Goal: Find specific page/section: Find specific page/section

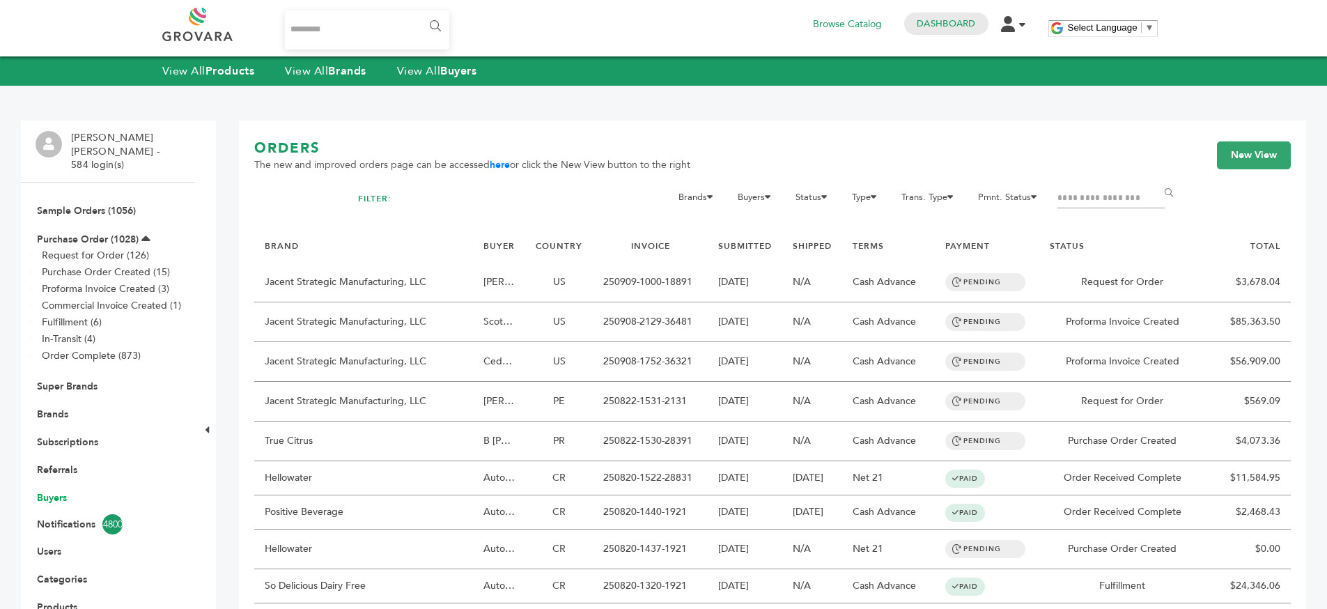
click at [45, 491] on link "Buyers" at bounding box center [52, 497] width 30 height 13
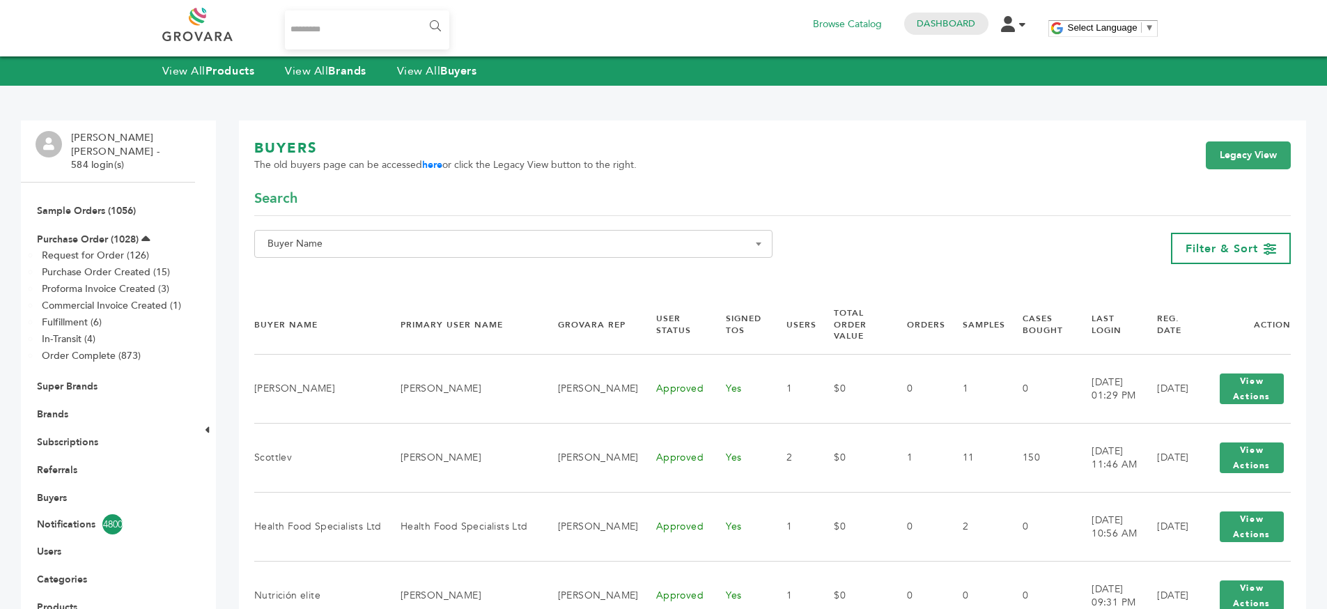
click at [738, 238] on span "Buyer Name" at bounding box center [513, 244] width 503 height 20
click at [718, 263] on input "Search" at bounding box center [513, 269] width 511 height 17
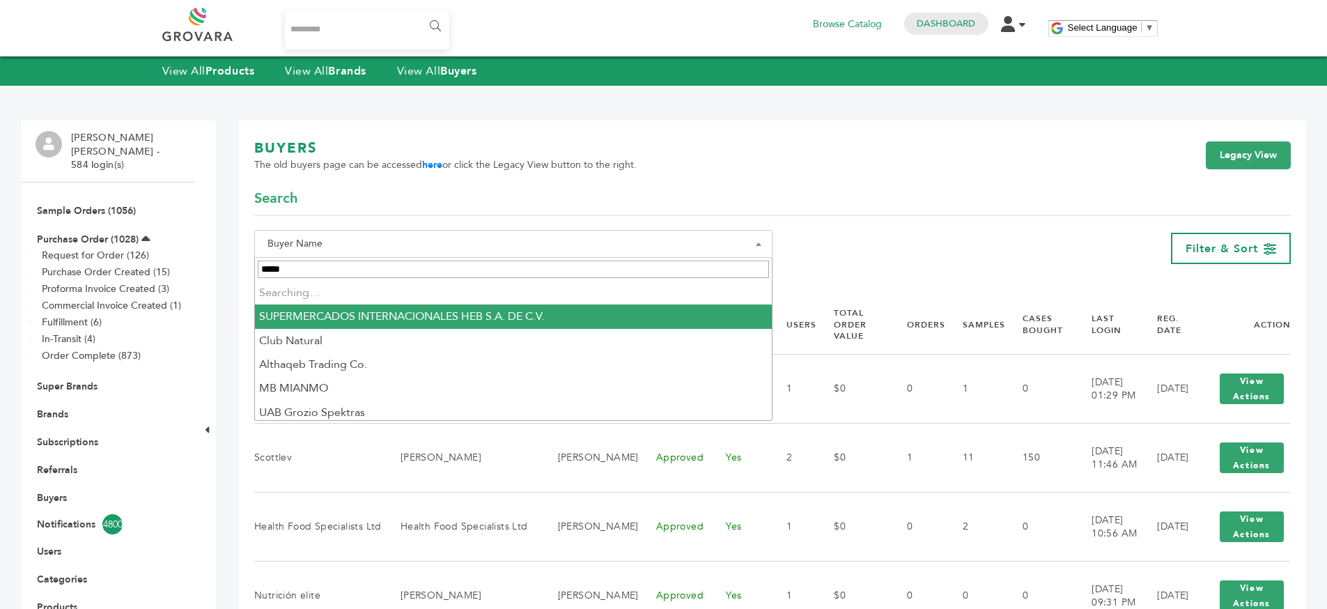
type input "******"
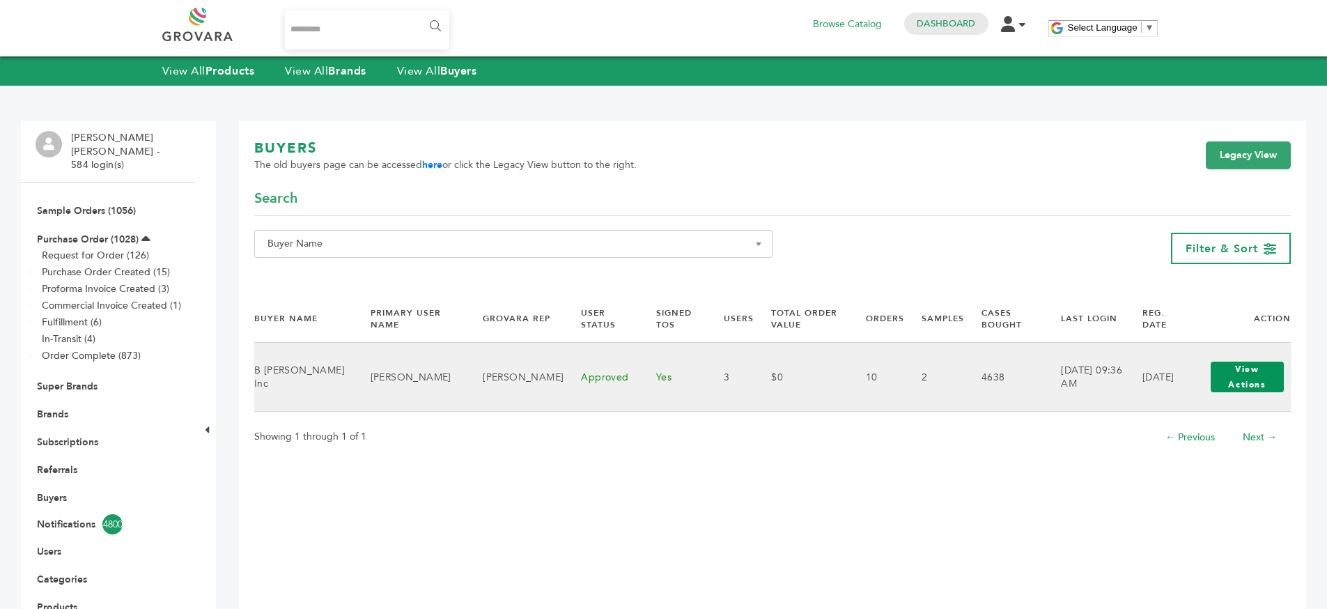
click at [1214, 367] on button "View Actions" at bounding box center [1247, 377] width 73 height 31
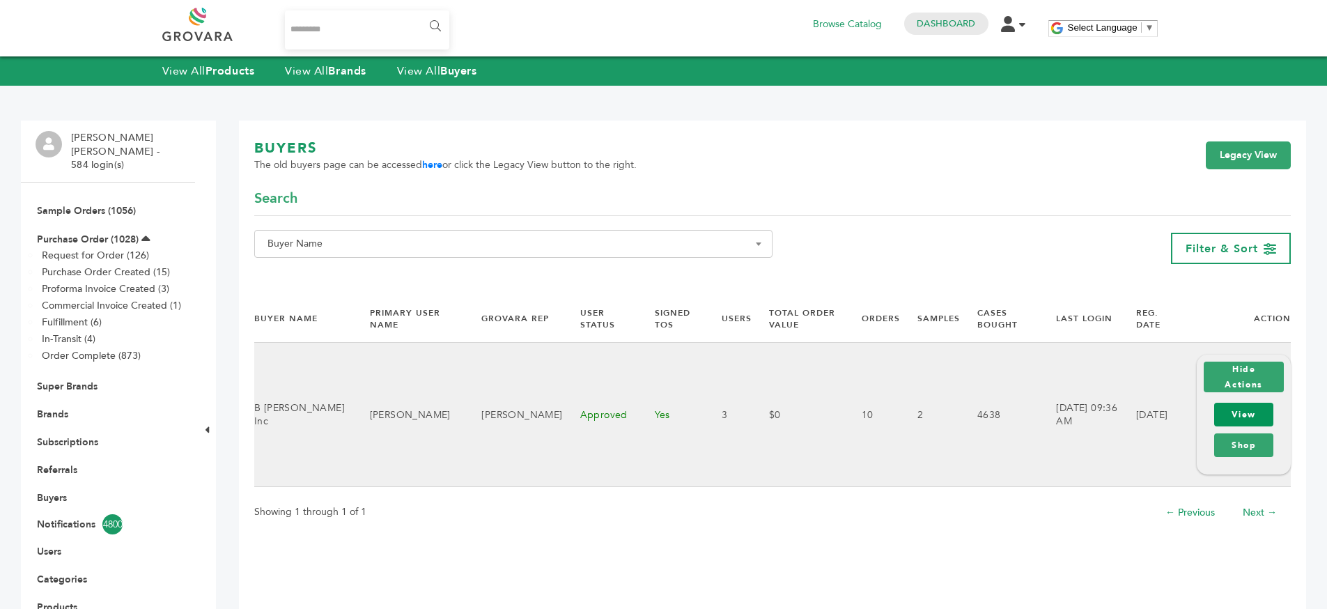
click at [1225, 417] on link "View" at bounding box center [1243, 415] width 59 height 24
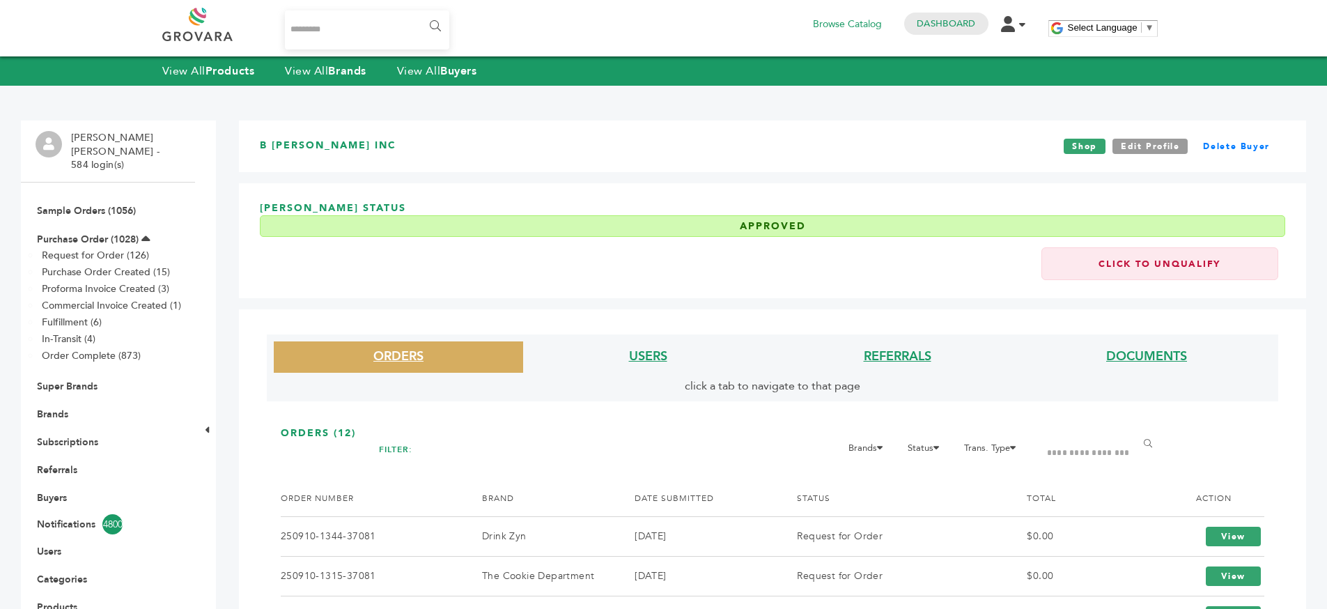
click at [618, 351] on li "USERS" at bounding box center [647, 356] width 249 height 31
click at [642, 355] on link "USERS" at bounding box center [648, 356] width 38 height 17
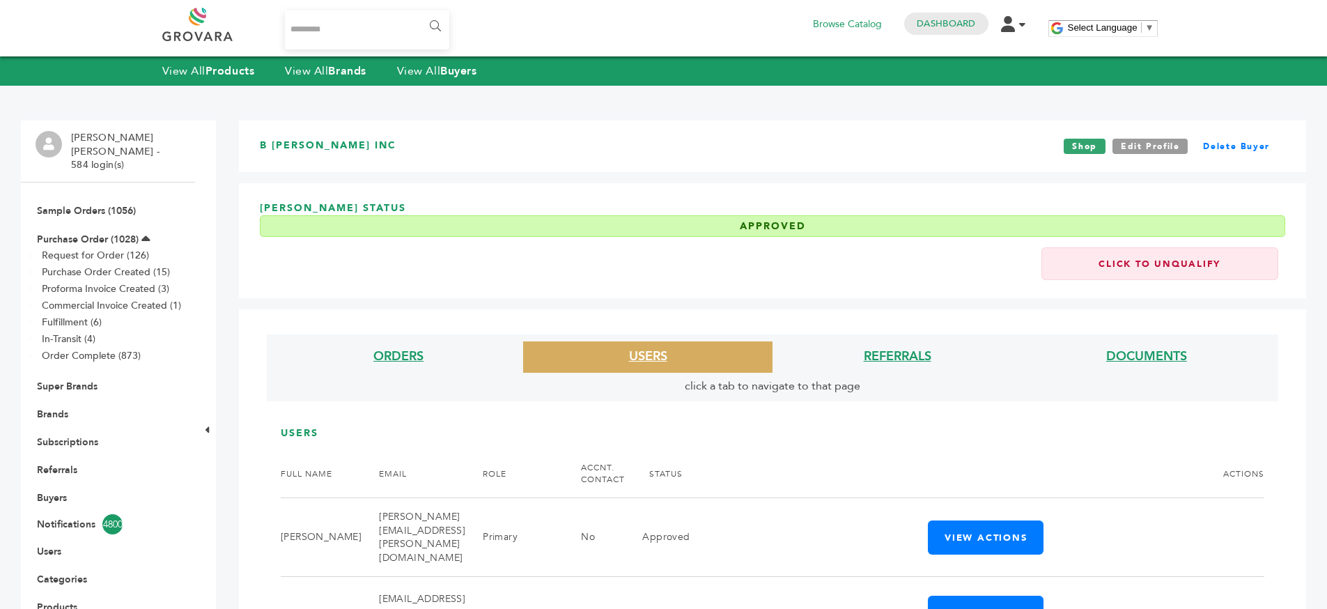
scroll to position [200, 0]
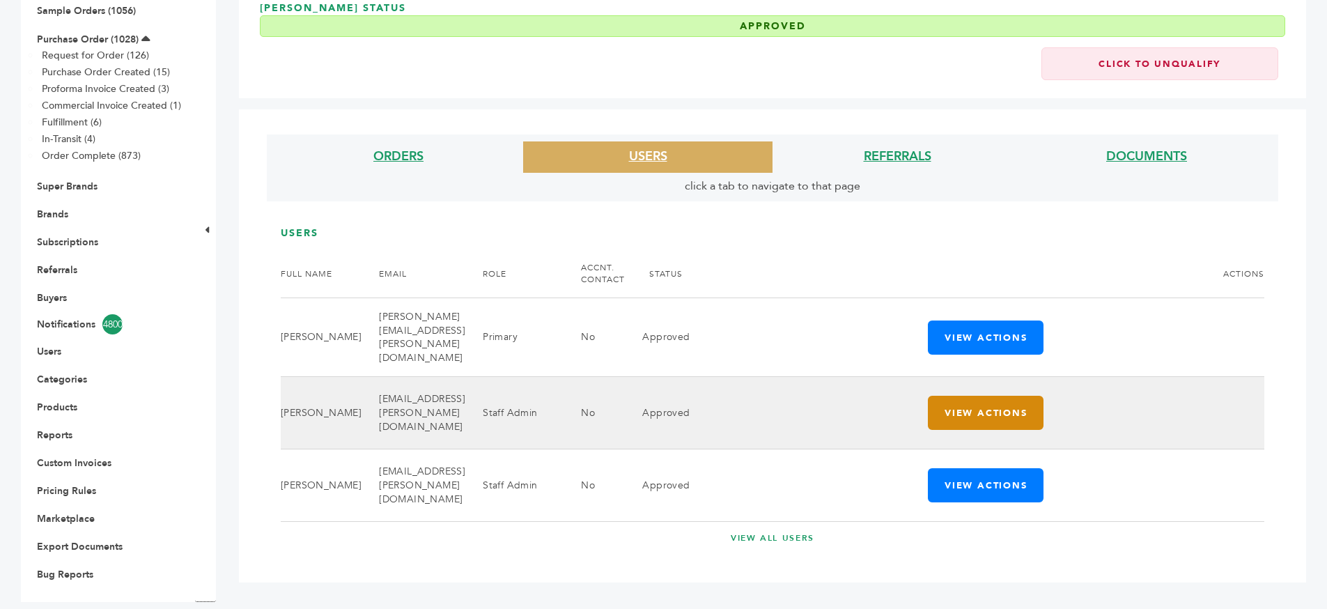
click at [953, 406] on button "View Actions" at bounding box center [986, 413] width 116 height 34
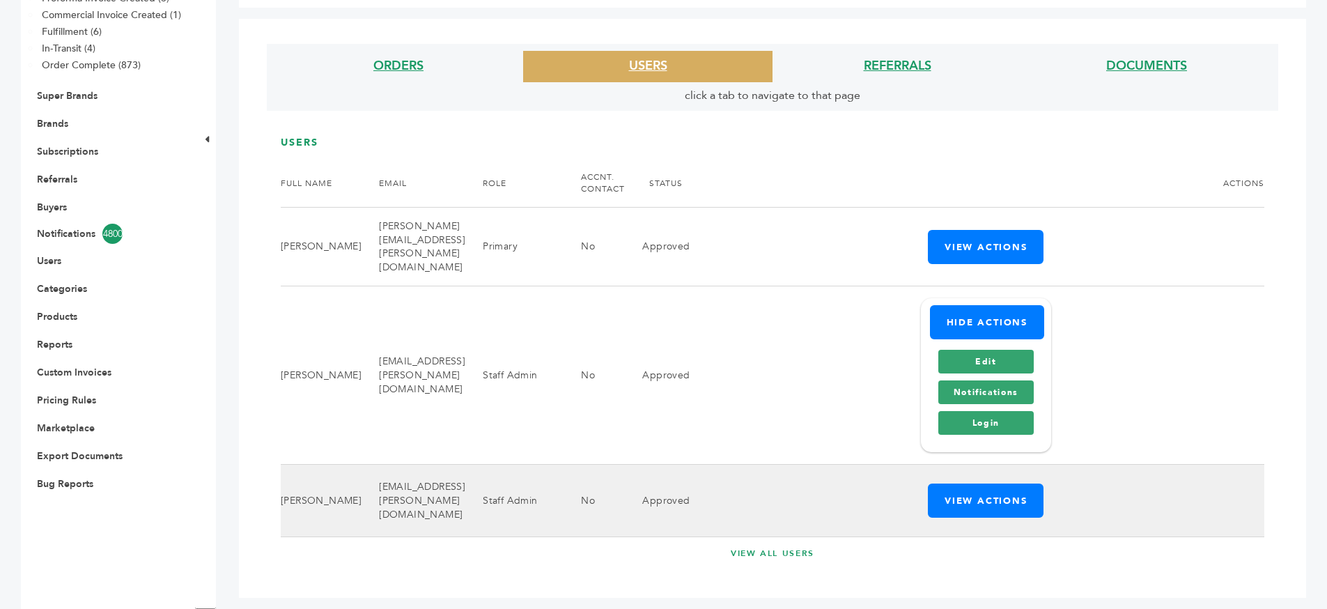
scroll to position [305, 0]
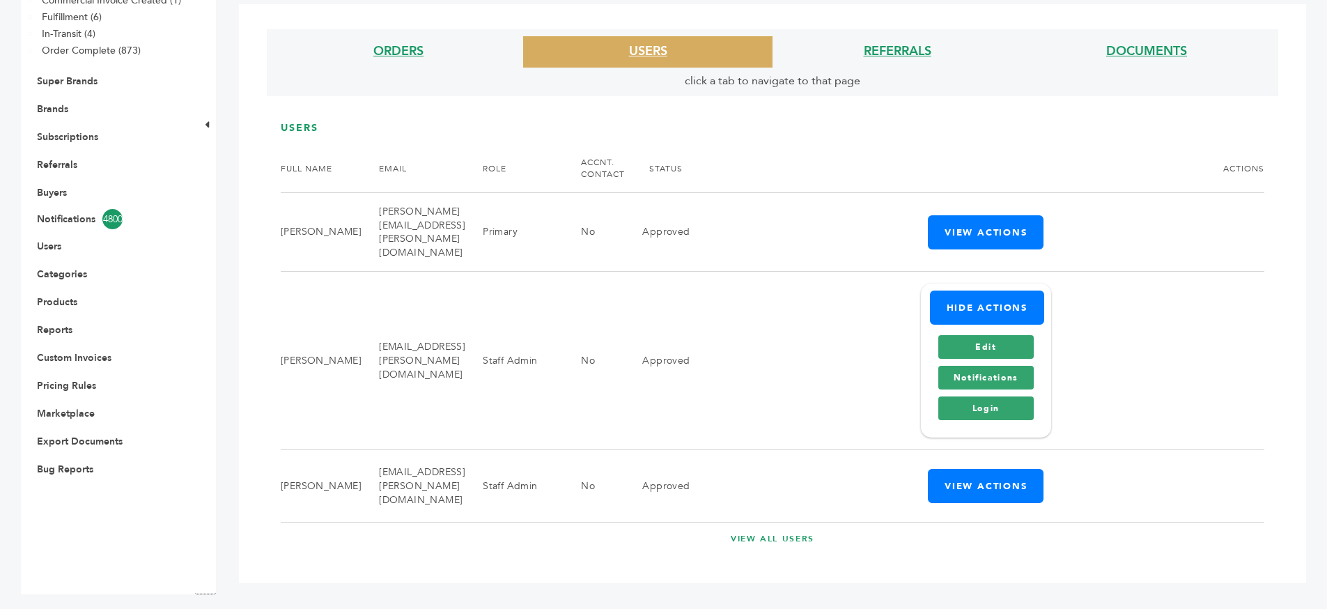
click at [771, 533] on link "VIEW ALL USERS" at bounding box center [773, 539] width 984 height 12
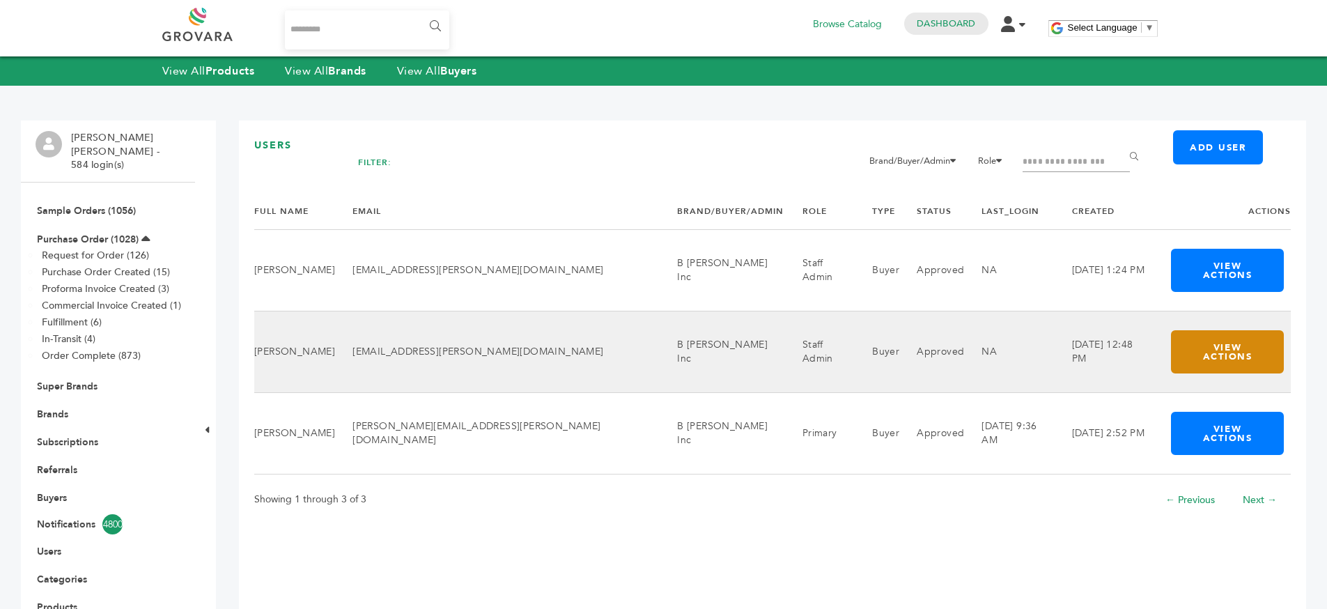
click at [1174, 330] on button "View Actions" at bounding box center [1227, 351] width 113 height 43
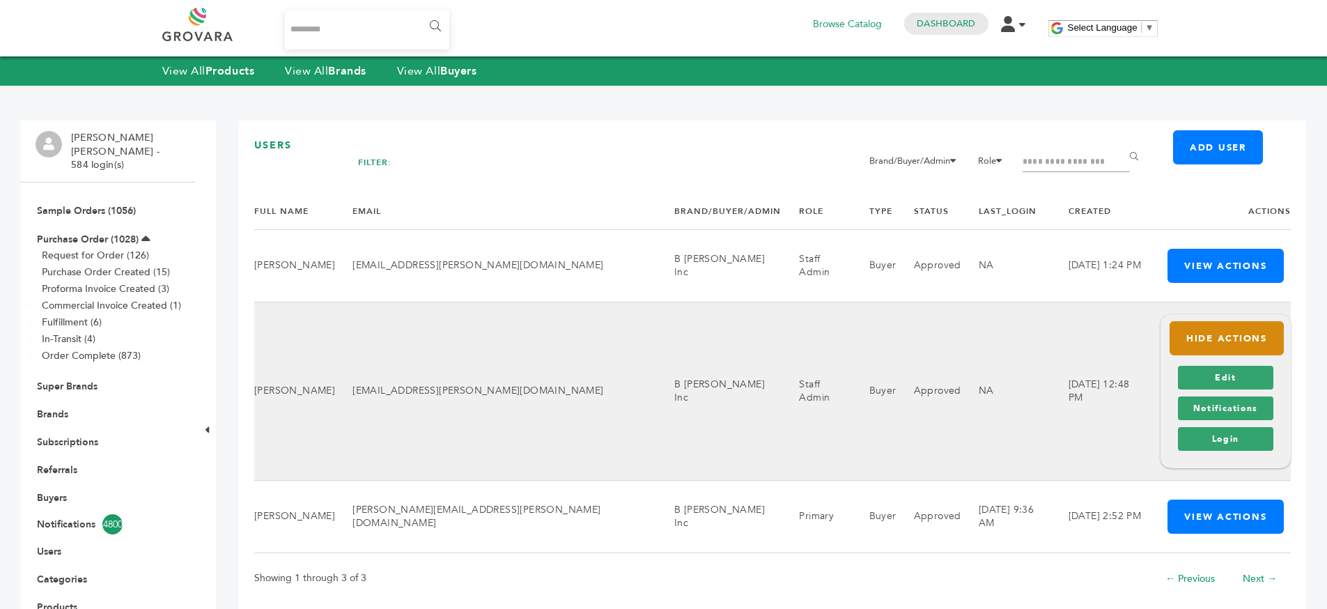
click at [1176, 334] on button "Hide Actions" at bounding box center [1227, 338] width 114 height 34
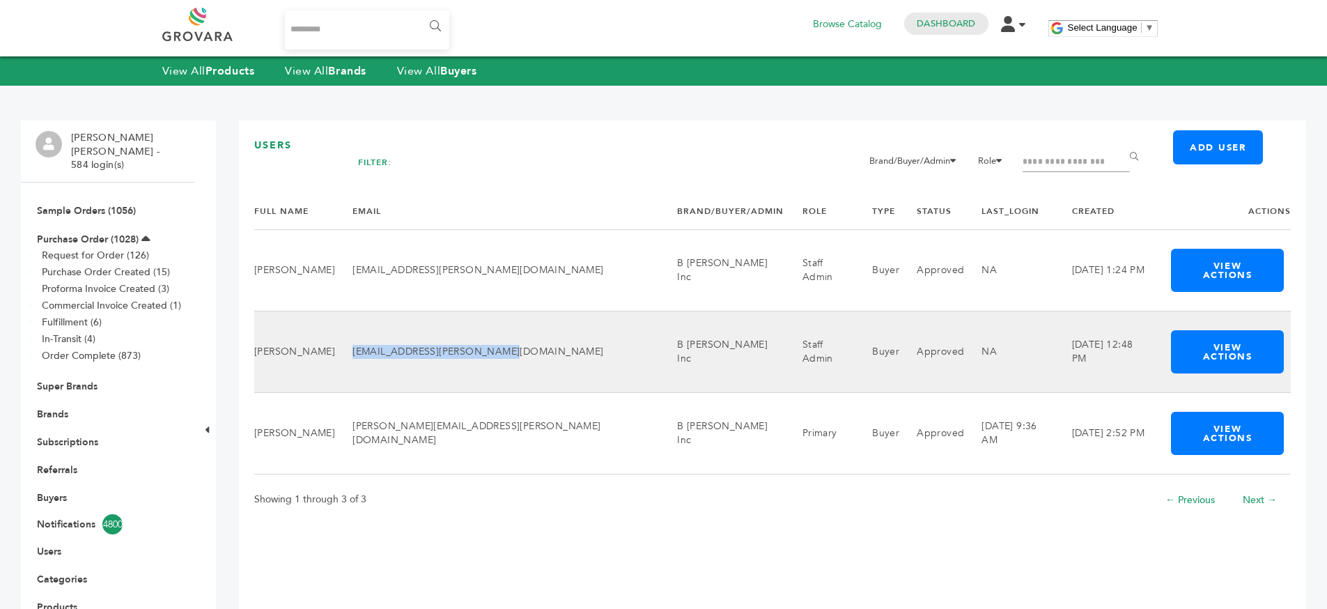
drag, startPoint x: 396, startPoint y: 341, endPoint x: 520, endPoint y: 346, distance: 124.1
click at [520, 346] on td "aurora.santin@bfernandez.com" at bounding box center [497, 352] width 325 height 82
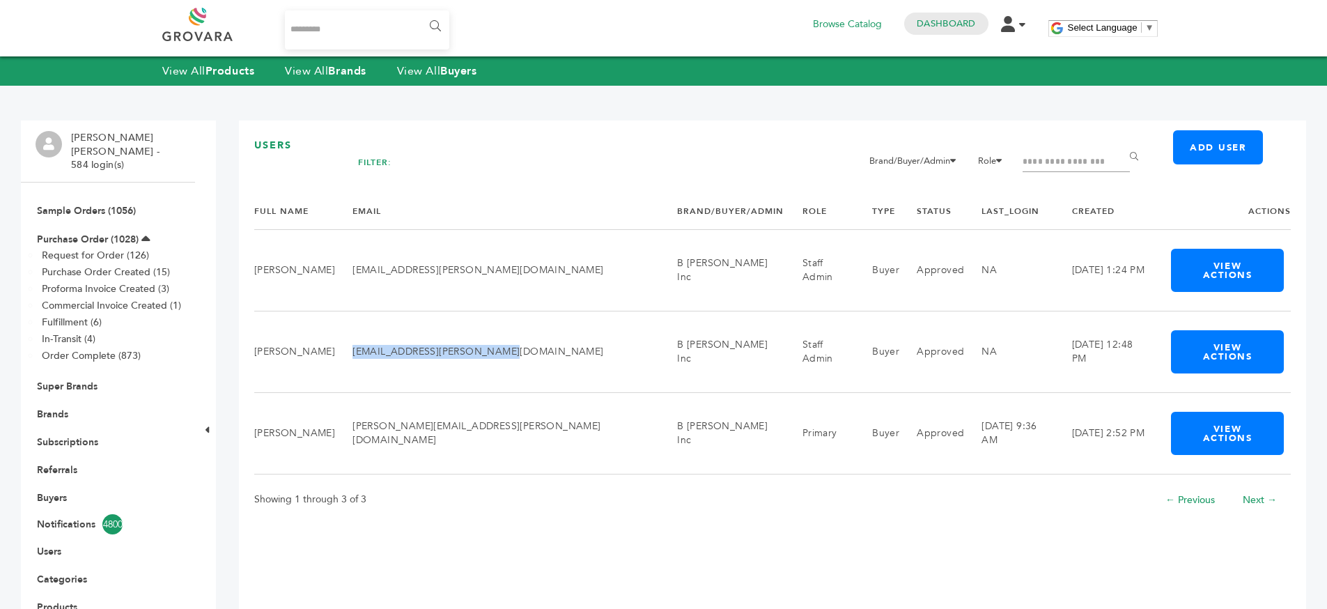
copy td "aurora.santin@bfernandez.com"
click at [1178, 146] on link "Add User" at bounding box center [1218, 147] width 90 height 34
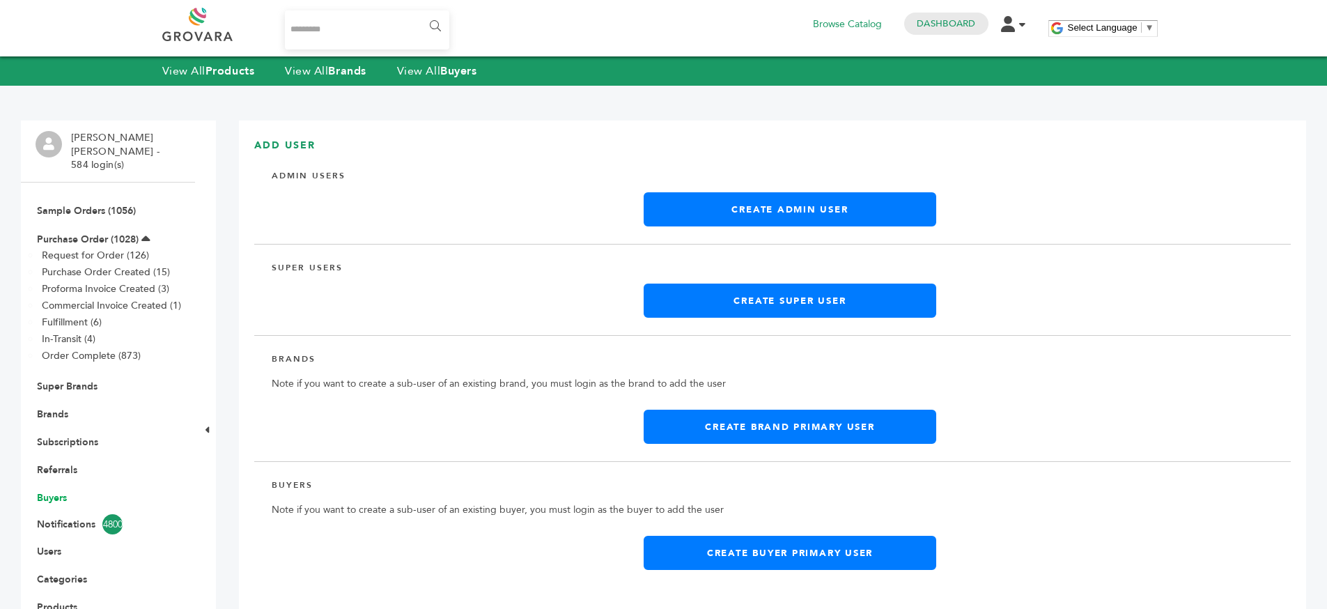
click at [49, 491] on link "Buyers" at bounding box center [52, 497] width 30 height 13
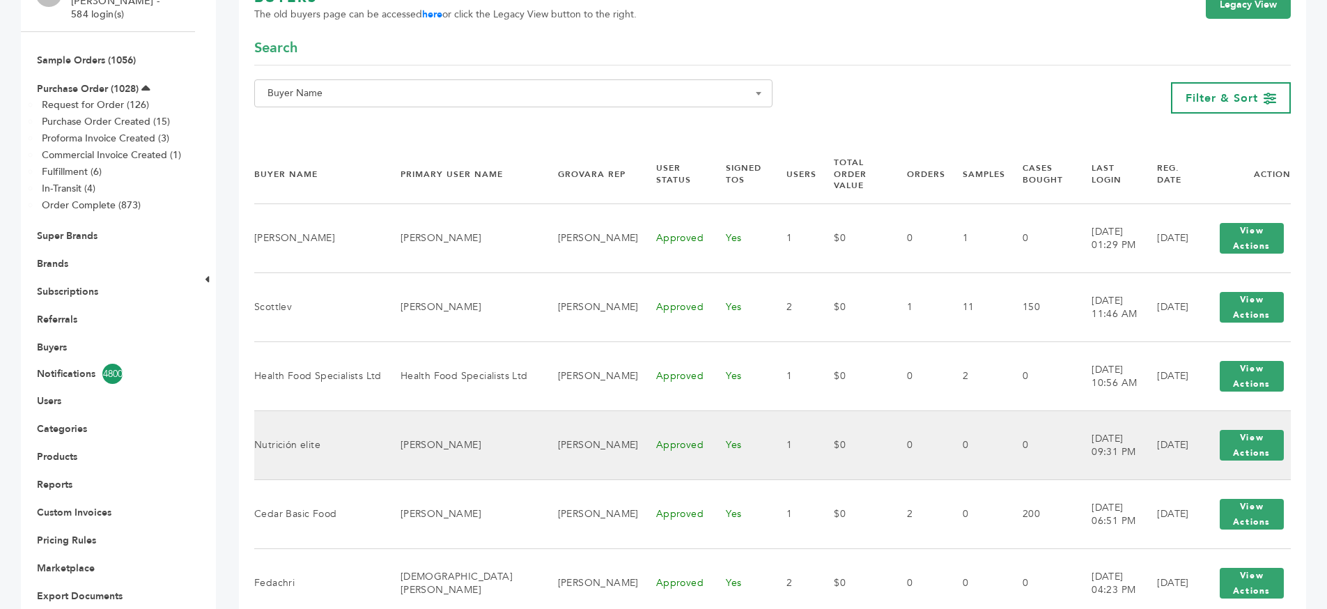
scroll to position [146, 0]
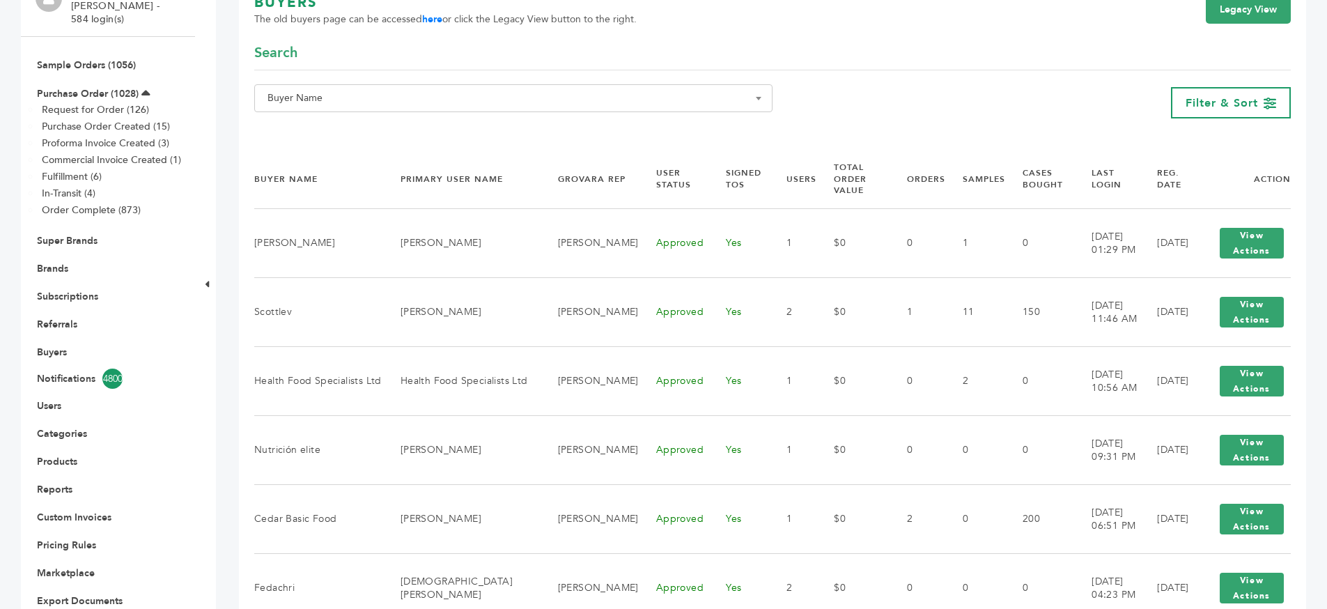
click at [564, 85] on span "Buyer Name" at bounding box center [513, 98] width 518 height 28
click at [543, 119] on input "Search" at bounding box center [513, 123] width 511 height 17
type input "******"
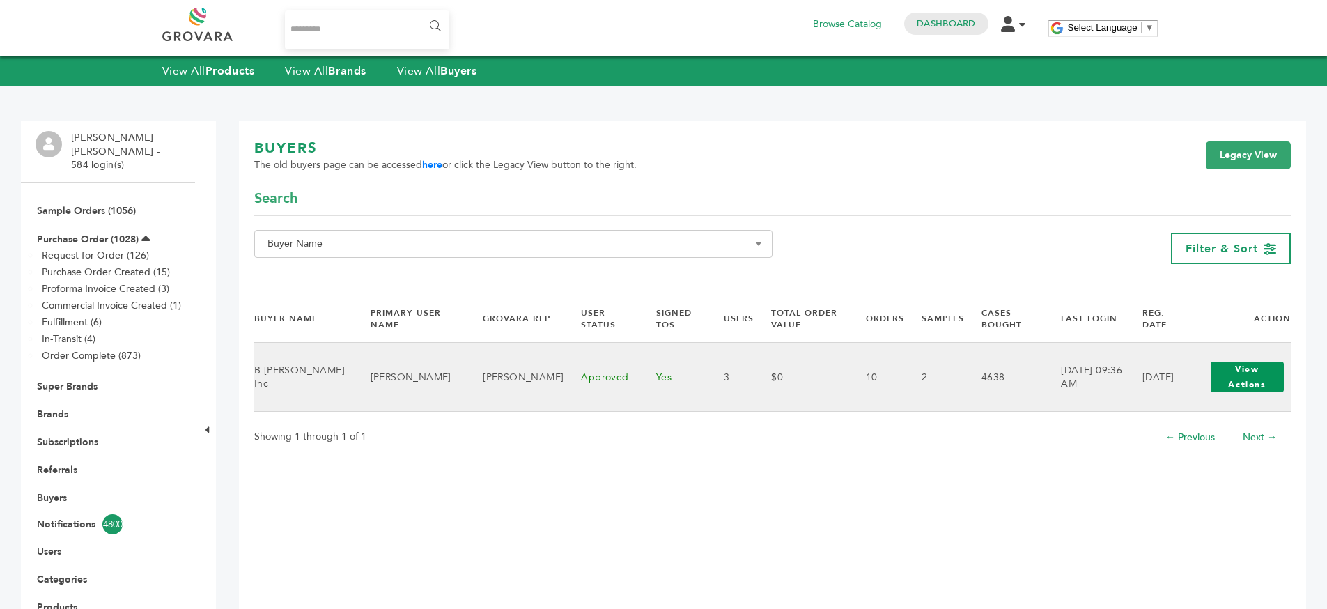
click at [1282, 377] on button "View Actions" at bounding box center [1247, 377] width 73 height 31
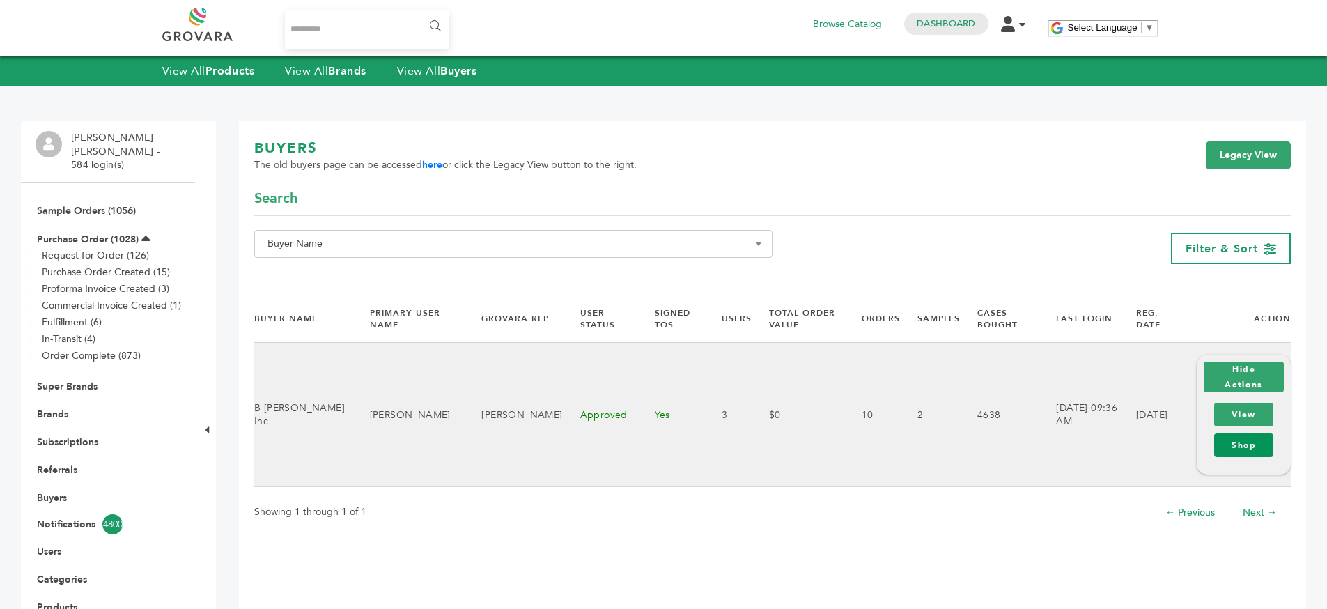
click at [1249, 440] on link "Shop" at bounding box center [1243, 445] width 59 height 24
